Goal: Task Accomplishment & Management: Use online tool/utility

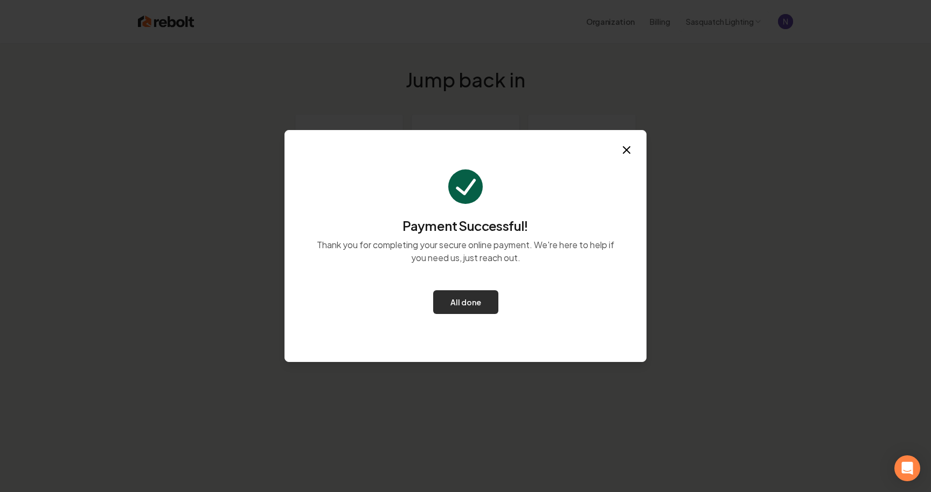
click at [468, 294] on button "All done" at bounding box center [465, 302] width 65 height 24
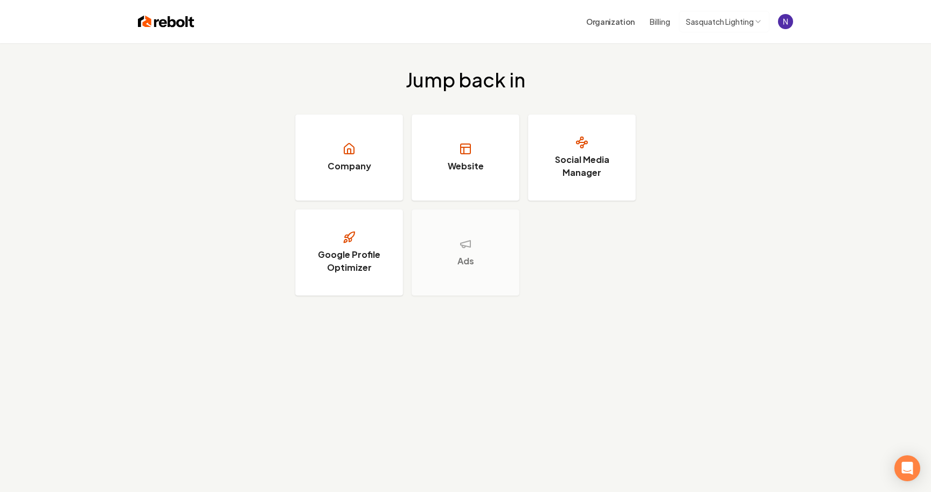
click at [742, 25] on html "Organization Billing Sasquatch Lighting Jump back in Company Website Social Med…" at bounding box center [465, 246] width 931 height 492
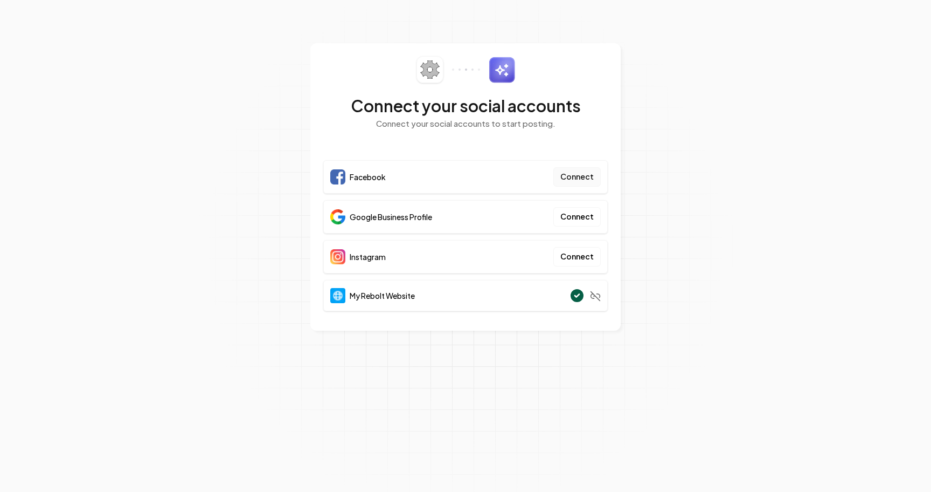
click at [586, 178] on button "Connect" at bounding box center [577, 176] width 47 height 19
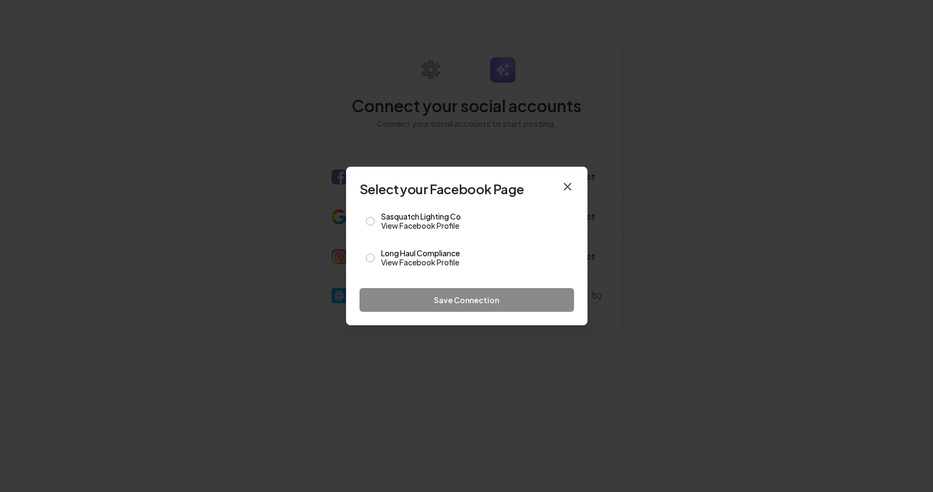
click at [564, 185] on icon "button" at bounding box center [567, 186] width 13 height 13
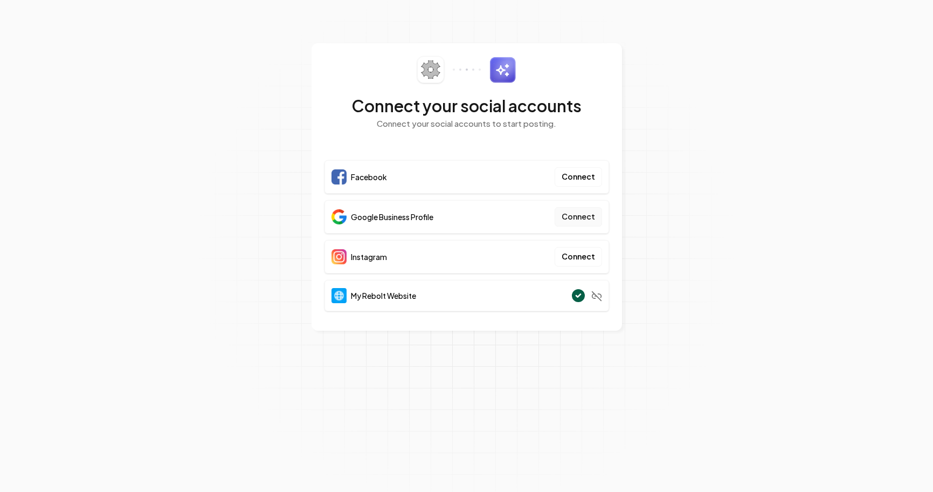
click at [576, 212] on button "Connect" at bounding box center [578, 216] width 47 height 19
click at [581, 218] on button "Connect" at bounding box center [578, 216] width 47 height 19
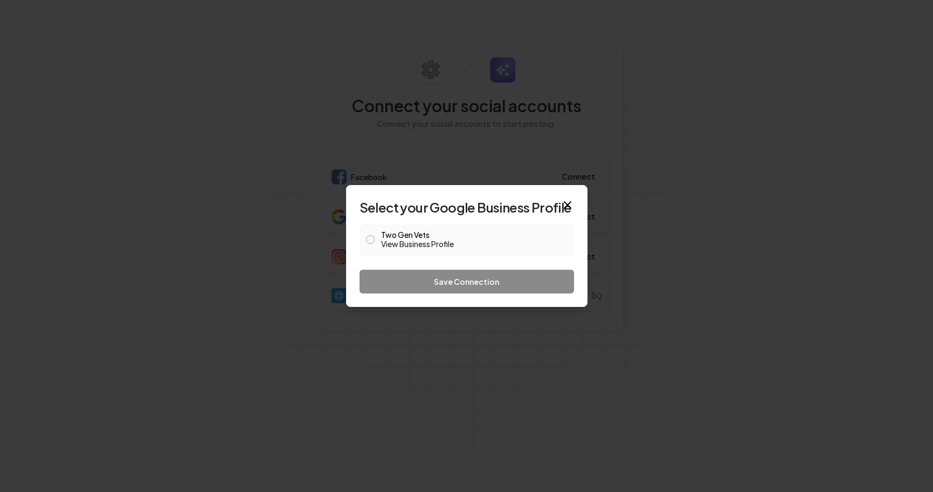
click at [375, 238] on div "Two Gen Vets View Business Profile" at bounding box center [467, 239] width 215 height 31
click at [368, 240] on button "Two Gen Vets View Business Profile" at bounding box center [370, 239] width 9 height 9
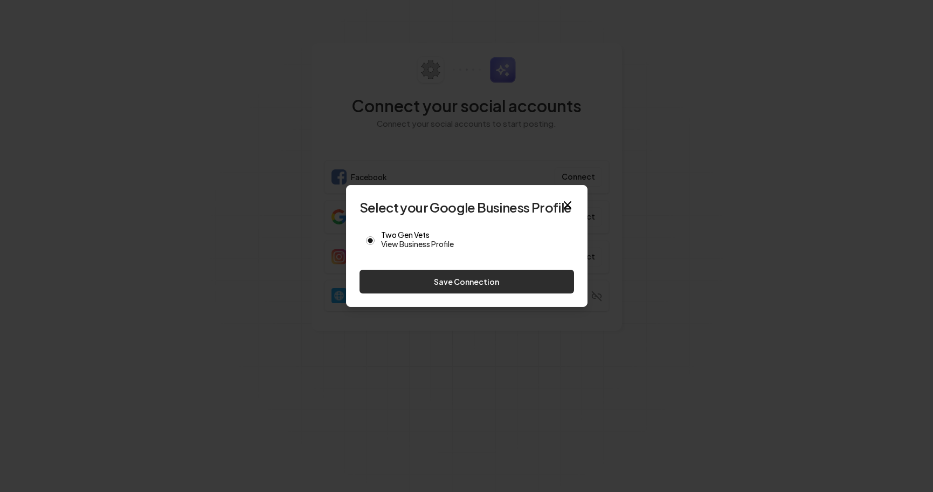
click at [397, 270] on button "Save Connection" at bounding box center [467, 282] width 215 height 24
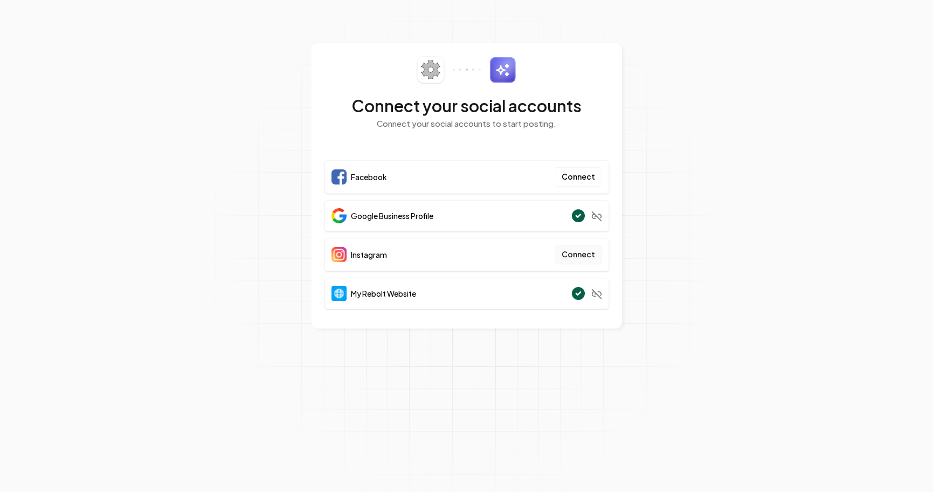
click at [577, 257] on button "Connect" at bounding box center [578, 254] width 47 height 19
click at [579, 161] on div "Facebook Connect" at bounding box center [466, 176] width 285 height 33
click at [578, 170] on button "Connect" at bounding box center [578, 176] width 47 height 19
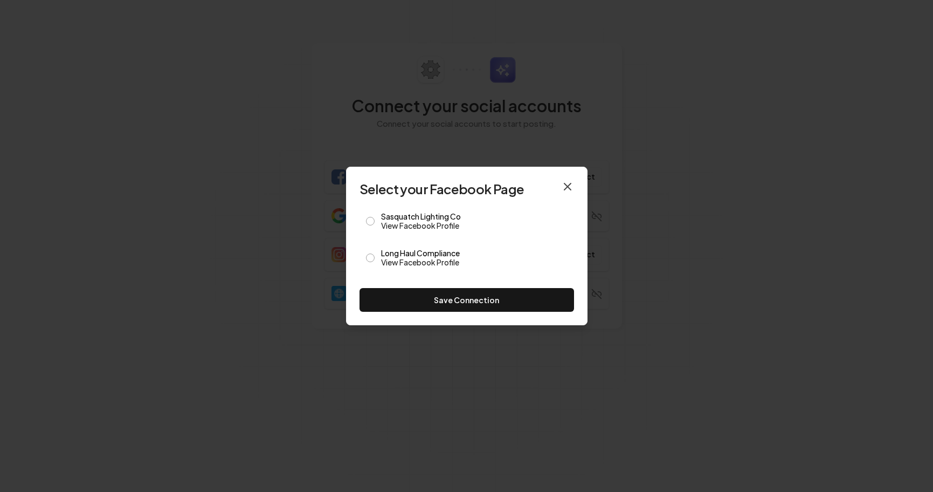
click at [569, 186] on icon "button" at bounding box center [567, 186] width 13 height 13
